Goal: Communication & Community: Answer question/provide support

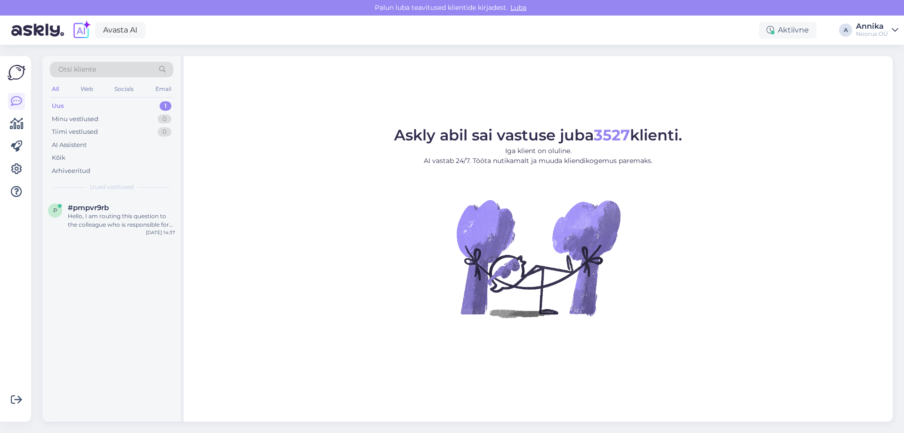
click at [118, 177] on div "Otsi kliente All Web Socials Email Uus 1 Minu vestlused 0 Tiimi vestlused 0 AI …" at bounding box center [111, 126] width 138 height 141
click at [125, 211] on div "#pmpvr9rb" at bounding box center [121, 207] width 107 height 8
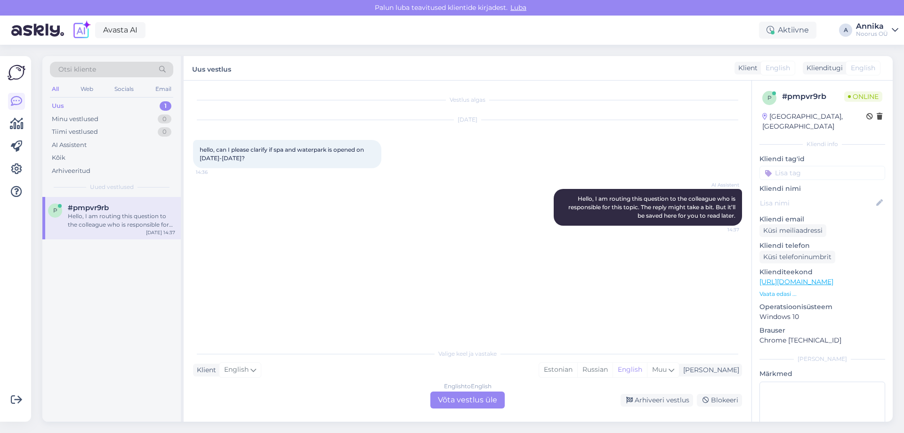
click at [270, 193] on div "AI Assistent Hello, I am routing this question to the colleague who is responsi…" at bounding box center [467, 206] width 549 height 57
click at [466, 398] on div "English to English Võta vestlus üle" at bounding box center [467, 399] width 74 height 17
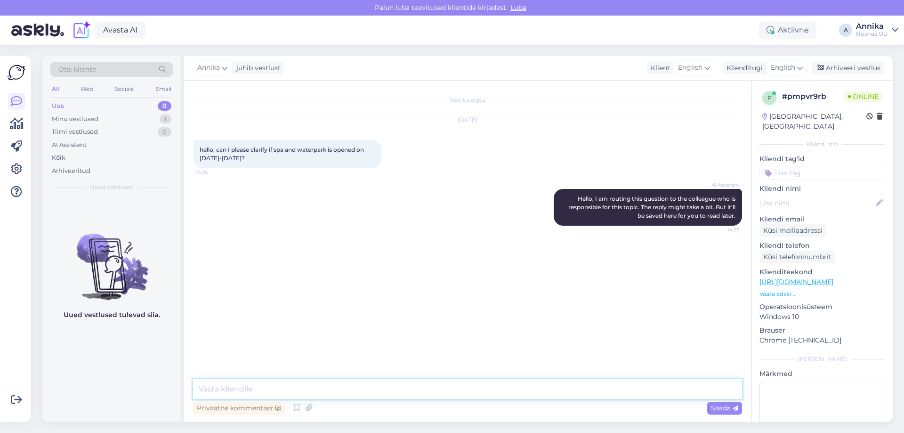
click at [422, 382] on textarea at bounding box center [467, 389] width 549 height 20
type textarea "h"
click at [311, 389] on textarea "Hello! This is a school holiday, so wtaerpark will be open." at bounding box center [467, 383] width 549 height 31
drag, startPoint x: 299, startPoint y: 392, endPoint x: 178, endPoint y: 398, distance: 121.2
click at [178, 398] on div "Otsi kliente All Web Socials Email Uus 0 Minu vestlused 1 Tiimi vestlused 0 AI …" at bounding box center [467, 238] width 850 height 365
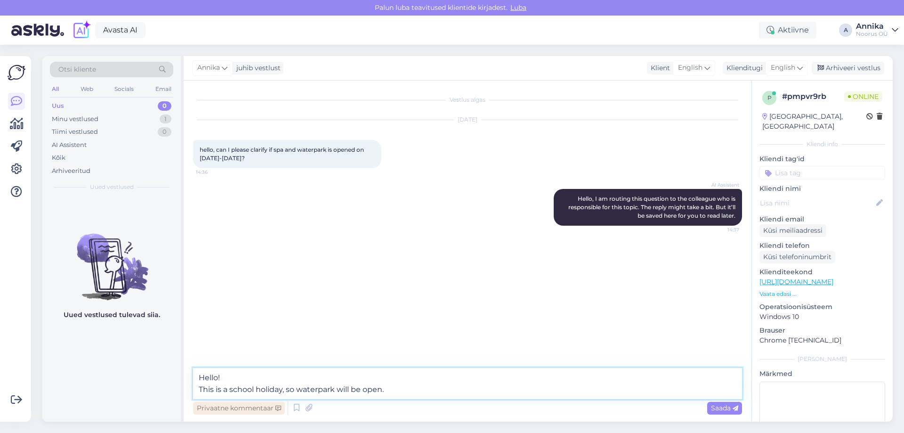
paste textarea "he waterpark will be open because it's a school holiday"
click at [198, 390] on textarea "Hello! he waterpark will be open because it's a school holiday." at bounding box center [467, 383] width 549 height 31
type textarea "Hello! The waterpark will be open because it's a school holiday."
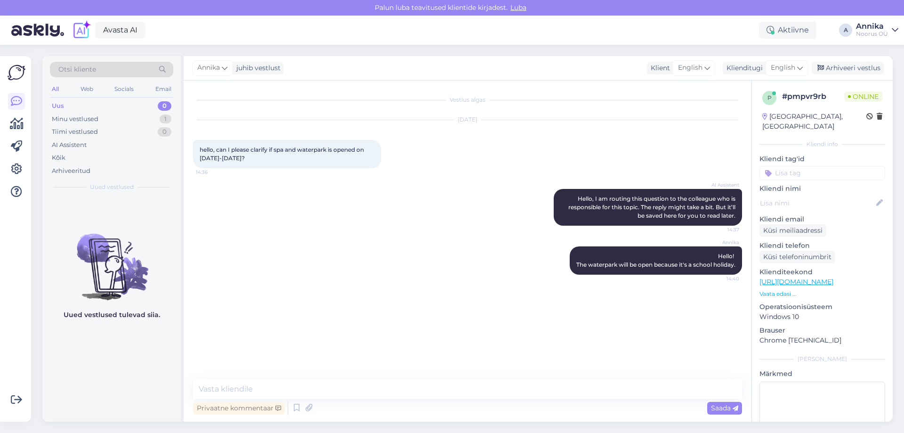
click at [261, 251] on div "[PERSON_NAME] Hello! The waterpark will be open because it's a school holiday. …" at bounding box center [467, 260] width 549 height 49
click at [295, 292] on div "thanks 14:41" at bounding box center [467, 305] width 549 height 40
click at [368, 392] on textarea at bounding box center [467, 389] width 549 height 20
